Goal: Use online tool/utility: Utilize a website feature to perform a specific function

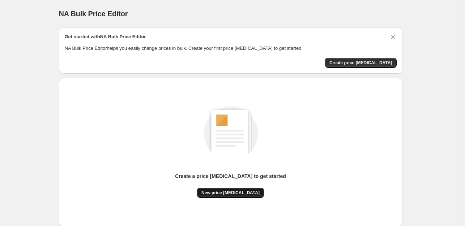
click at [231, 195] on span "New price [MEDICAL_DATA]" at bounding box center [230, 193] width 58 height 6
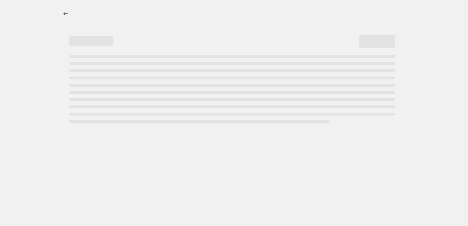
select select "percentage"
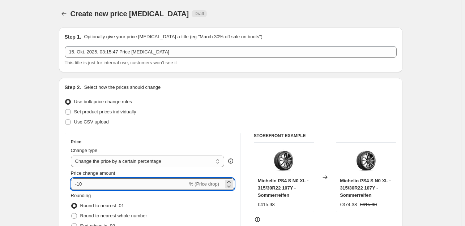
click at [115, 186] on input "-10" at bounding box center [129, 185] width 117 height 12
type input "-1"
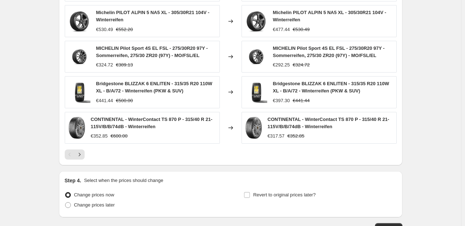
scroll to position [507, 0]
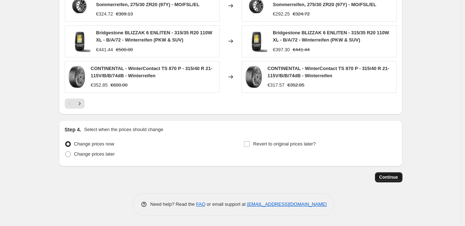
type input "-35"
click at [396, 177] on span "Continue" at bounding box center [388, 178] width 19 height 6
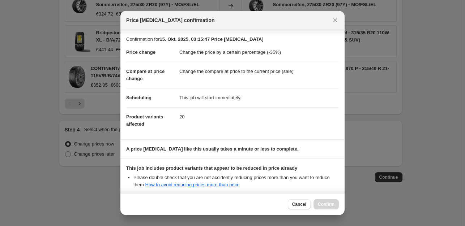
scroll to position [77, 0]
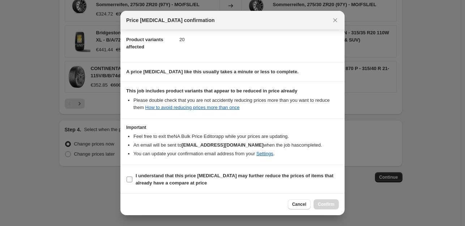
click at [128, 181] on input "I understand that this price [MEDICAL_DATA] may further reduce the prices of it…" at bounding box center [129, 180] width 6 height 6
checkbox input "true"
click at [327, 203] on span "Confirm" at bounding box center [326, 205] width 17 height 6
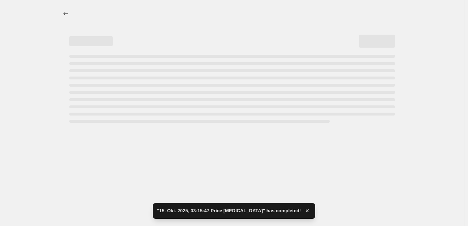
select select "percentage"
